Goal: Obtain resource: Obtain resource

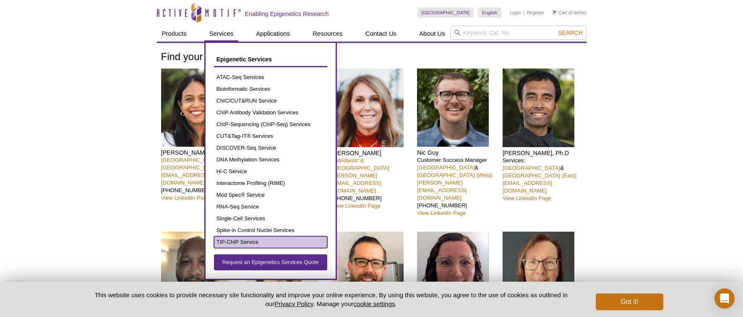
click at [255, 242] on link "TIP-ChIP Service" at bounding box center [270, 242] width 113 height 12
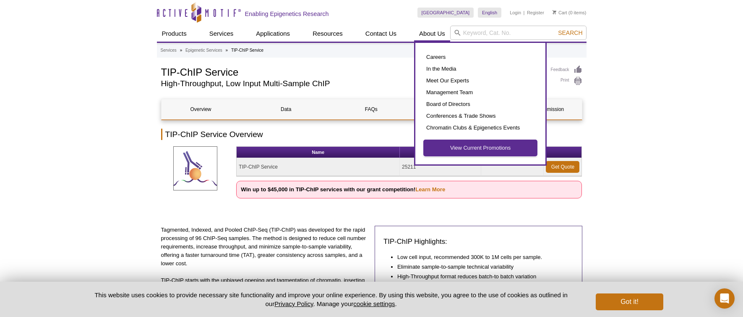
click at [455, 152] on link "View Current Promotions" at bounding box center [480, 148] width 113 height 16
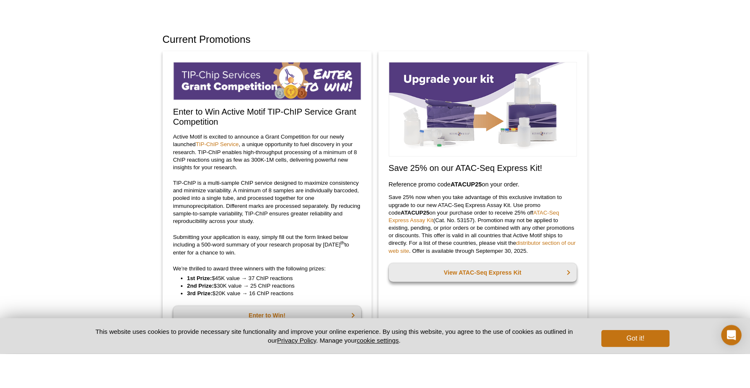
scroll to position [47, 0]
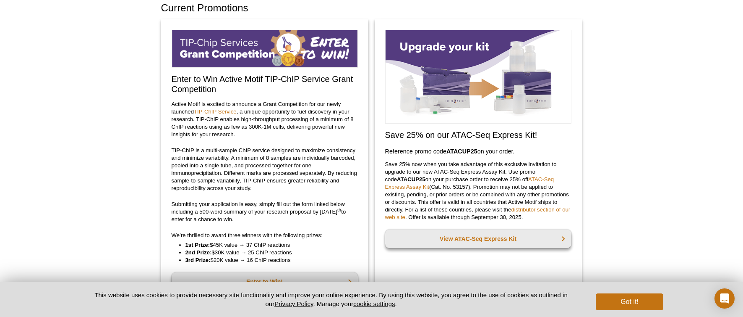
drag, startPoint x: 170, startPoint y: 79, endPoint x: 306, endPoint y: 261, distance: 226.9
click at [306, 261] on div "Enter to Win Active Motif TIP-ChIP Service Grant Competition Active Motif is ex…" at bounding box center [264, 164] width 207 height 290
copy div "Enter to Win Active Motif TIP-ChIP Service Grant Competition Active Motif is ex…"
